Goal: Task Accomplishment & Management: Manage account settings

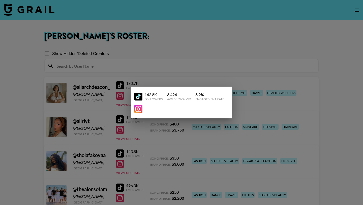
scroll to position [82, 0]
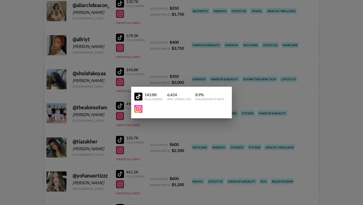
click at [138, 96] on img at bounding box center [139, 96] width 8 height 8
click at [142, 110] on img at bounding box center [139, 109] width 8 height 8
click at [19, 126] on div at bounding box center [181, 102] width 363 height 205
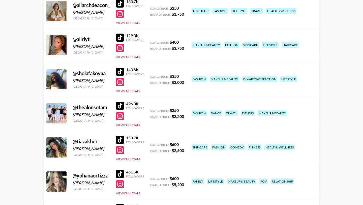
click at [183, 76] on link "View/Edit Details" at bounding box center [119, 78] width 130 height 5
click at [119, 37] on div at bounding box center [120, 38] width 8 height 8
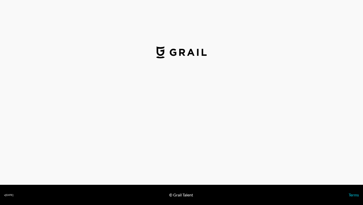
select select "USD"
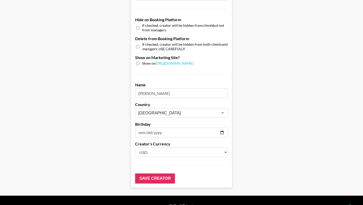
scroll to position [480, 0]
